Goal: Task Accomplishment & Management: Manage account settings

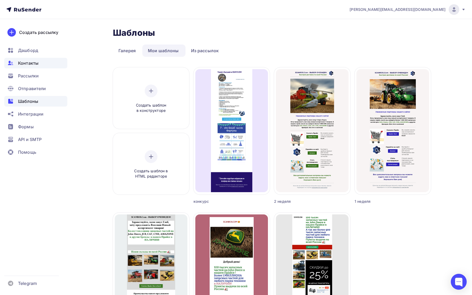
click at [25, 63] on span "Контакты" at bounding box center [28, 63] width 20 height 6
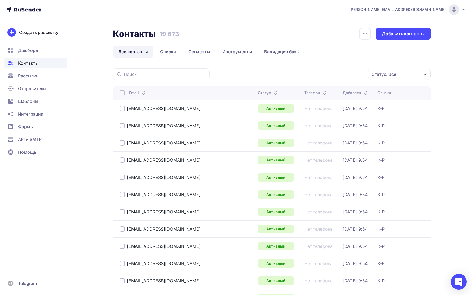
click at [408, 77] on div "Статус: Все" at bounding box center [399, 74] width 63 height 11
click at [345, 125] on div at bounding box center [342, 125] width 5 height 5
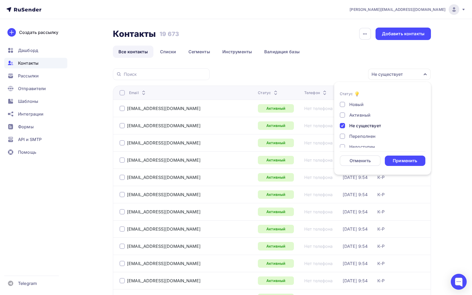
click at [341, 138] on div at bounding box center [342, 136] width 5 height 5
click at [341, 139] on div at bounding box center [342, 140] width 5 height 5
click at [342, 132] on div at bounding box center [342, 129] width 5 height 5
click at [342, 121] on div at bounding box center [342, 118] width 5 height 5
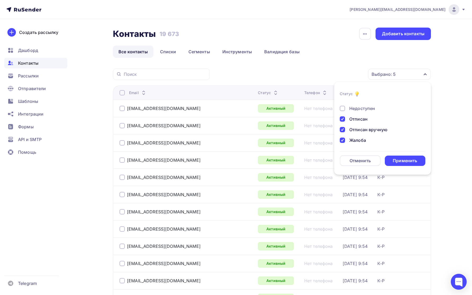
click at [341, 111] on div "Недоступен" at bounding box center [380, 108] width 80 height 6
click at [398, 160] on div "Применить" at bounding box center [405, 161] width 24 height 6
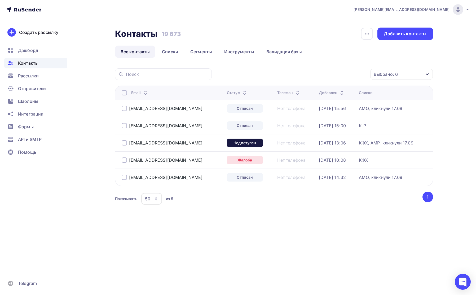
click at [125, 93] on div at bounding box center [124, 92] width 5 height 5
click at [339, 72] on div "Действие" at bounding box center [331, 74] width 70 height 10
click at [334, 116] on link "Удалить" at bounding box center [331, 111] width 64 height 11
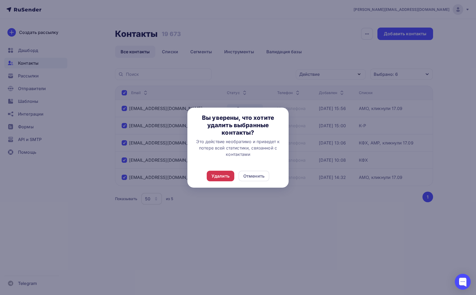
click at [227, 175] on div "Удалить" at bounding box center [221, 176] width 18 height 6
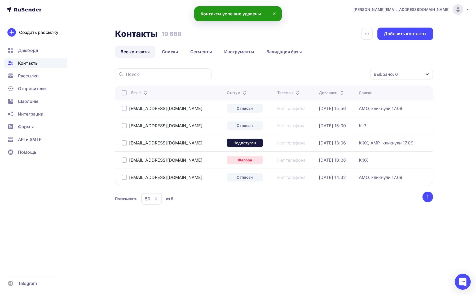
click at [254, 65] on div "Контакты Контакты 19 668 19 668 История импорта Добавить контакты Все контакты …" at bounding box center [274, 123] width 318 height 191
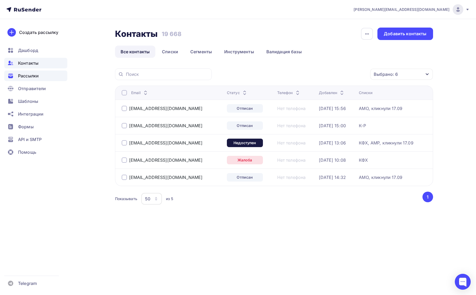
click at [20, 75] on span "Рассылки" at bounding box center [28, 76] width 21 height 6
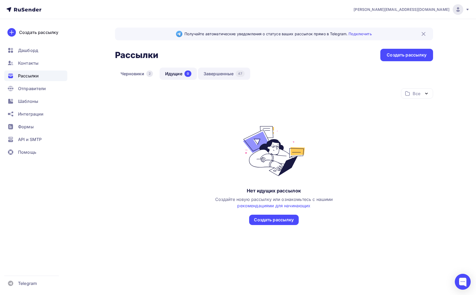
click at [224, 72] on link "Завершенные 47" at bounding box center [224, 74] width 52 height 12
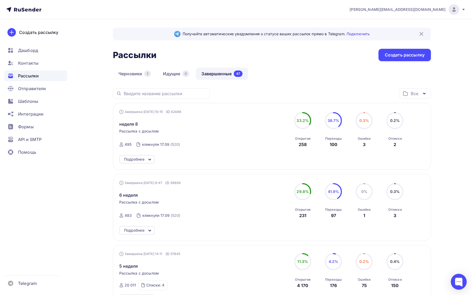
click at [150, 158] on icon at bounding box center [150, 159] width 6 height 6
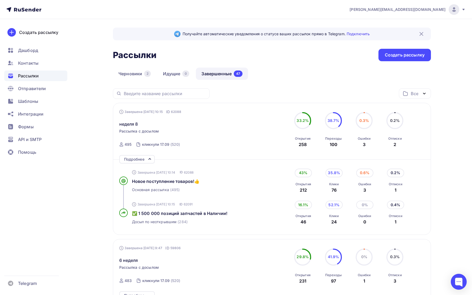
click at [150, 158] on icon at bounding box center [150, 159] width 6 height 6
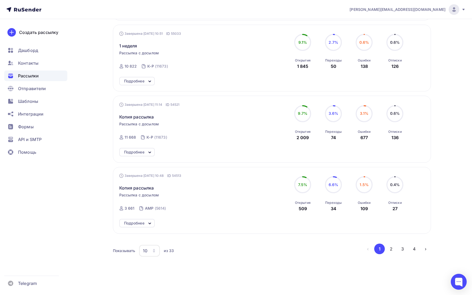
scroll to position [568, 0]
